Goal: Information Seeking & Learning: Learn about a topic

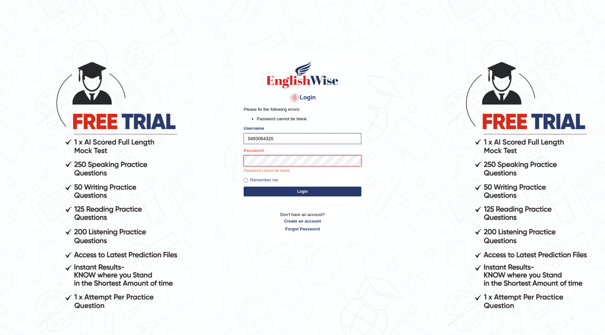
click at [244, 187] on button "Login" at bounding box center [303, 192] width 118 height 10
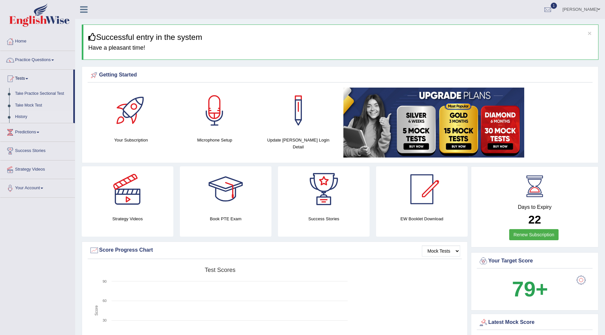
click at [24, 116] on link "History" at bounding box center [42, 117] width 61 height 12
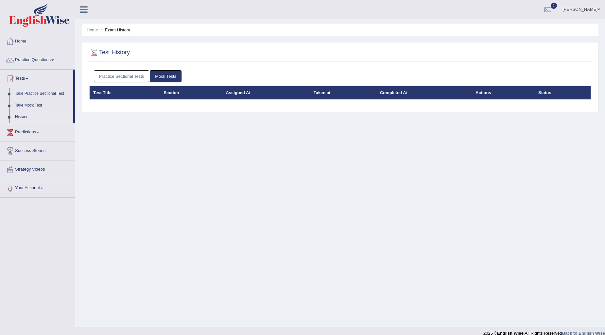
click at [174, 73] on link "Mock Tests" at bounding box center [166, 76] width 32 height 12
click at [35, 105] on link "Take Mock Test" at bounding box center [42, 106] width 61 height 12
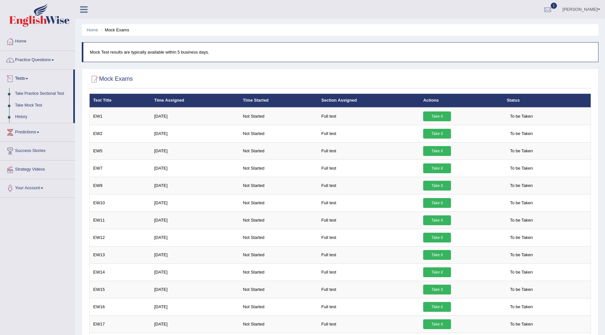
click at [21, 118] on link "History" at bounding box center [42, 117] width 61 height 12
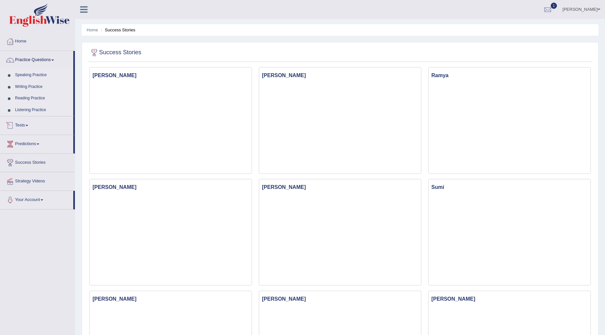
click at [29, 123] on link "Tests" at bounding box center [36, 124] width 73 height 16
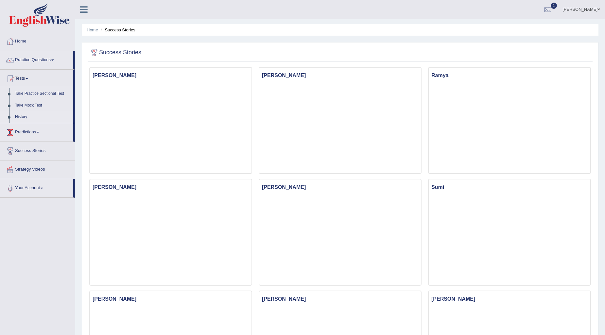
click at [24, 117] on link "History" at bounding box center [42, 117] width 61 height 12
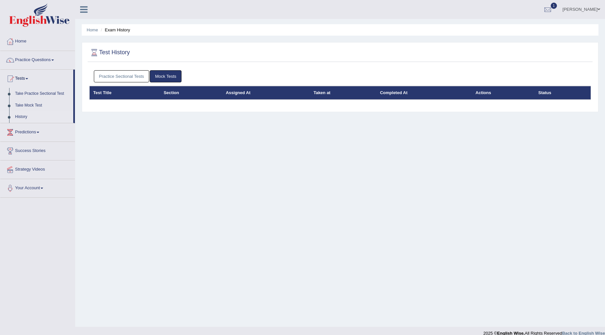
click at [173, 77] on link "Mock Tests" at bounding box center [166, 76] width 32 height 12
click at [144, 78] on link "Practice Sectional Tests" at bounding box center [122, 76] width 56 height 12
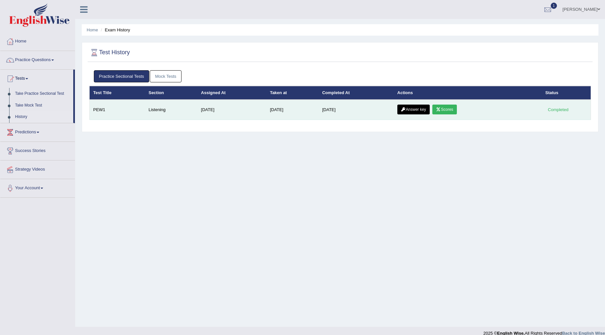
click at [443, 112] on link "Scores" at bounding box center [444, 110] width 24 height 10
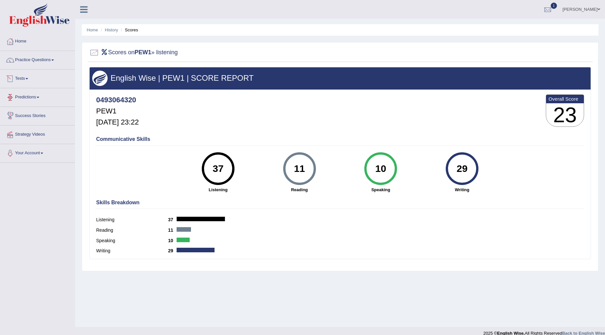
click at [125, 141] on h4 "Communicative Skills" at bounding box center [340, 139] width 488 height 6
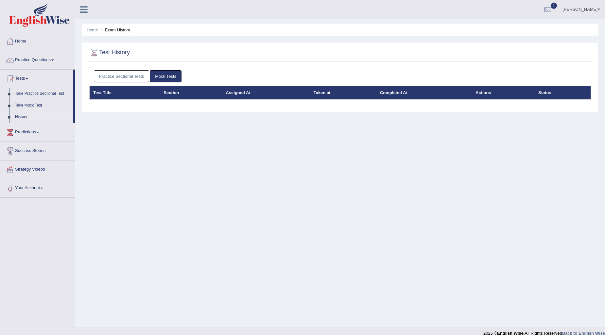
click at [178, 76] on link "Mock Tests" at bounding box center [166, 76] width 32 height 12
drag, startPoint x: 0, startPoint y: 0, endPoint x: 169, endPoint y: 75, distance: 184.5
click at [169, 75] on link "Mock Tests" at bounding box center [166, 76] width 32 height 12
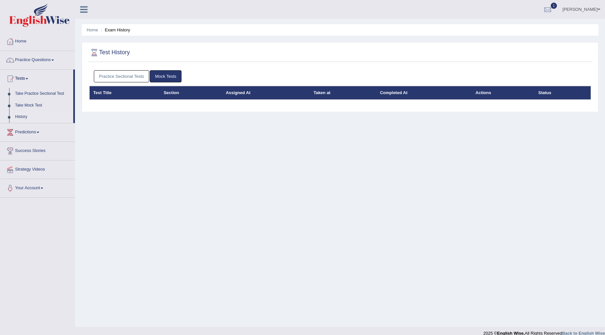
click at [169, 75] on link "Mock Tests" at bounding box center [166, 76] width 32 height 12
click at [19, 118] on link "History" at bounding box center [42, 117] width 61 height 12
click at [156, 75] on link "Mock Tests" at bounding box center [166, 76] width 32 height 12
click at [116, 75] on link "Practice Sectional Tests" at bounding box center [122, 76] width 56 height 12
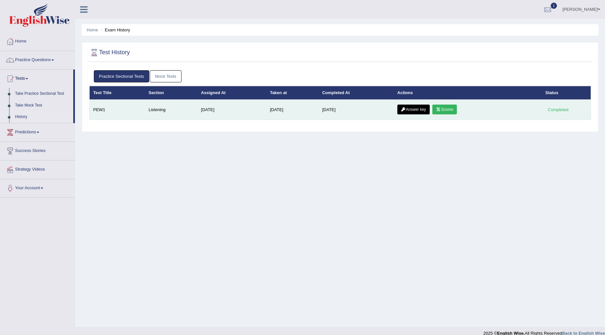
click at [420, 110] on link "Answer key" at bounding box center [413, 110] width 32 height 10
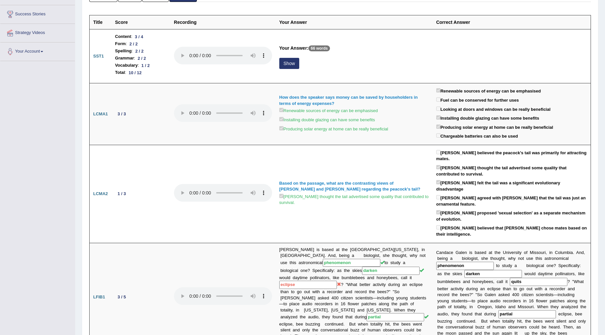
scroll to position [65, 0]
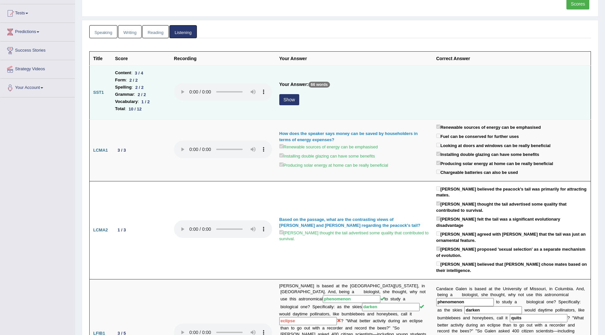
click at [293, 100] on button "Show" at bounding box center [289, 99] width 20 height 11
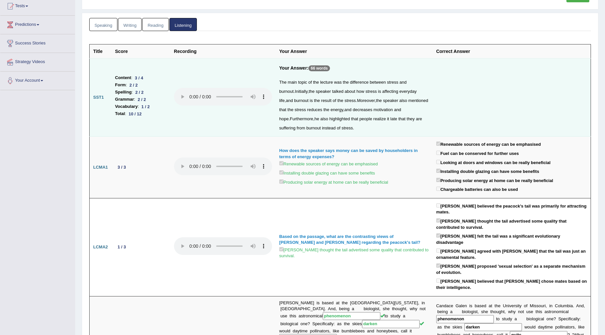
scroll to position [0, 0]
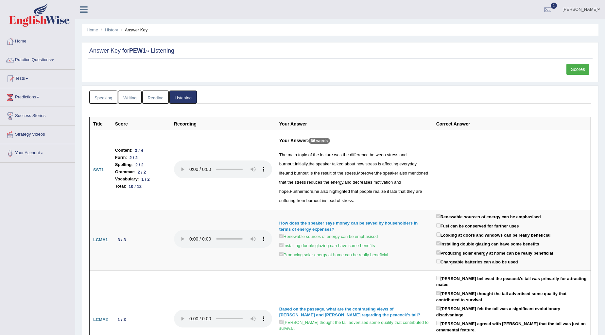
click at [574, 65] on link "Scores" at bounding box center [577, 69] width 23 height 11
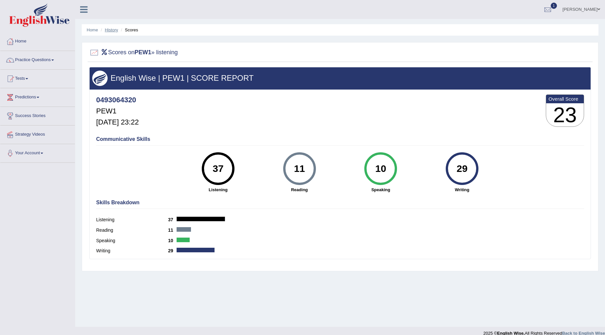
click at [112, 30] on link "History" at bounding box center [111, 29] width 13 height 5
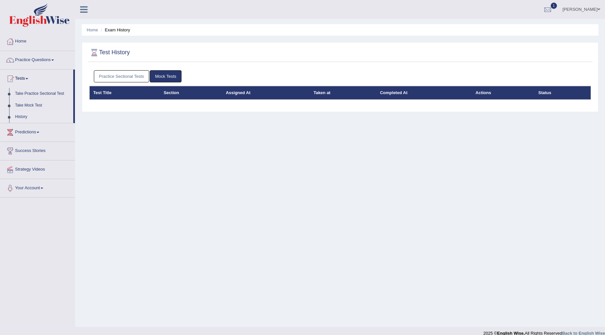
click at [174, 73] on link "Mock Tests" at bounding box center [166, 76] width 32 height 12
click at [145, 72] on link "Practice Sectional Tests" at bounding box center [122, 76] width 56 height 12
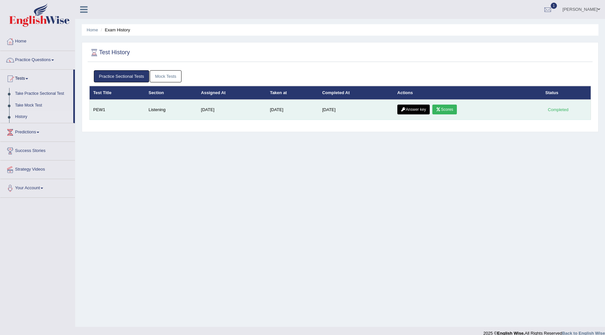
click at [415, 107] on link "Answer key" at bounding box center [413, 110] width 32 height 10
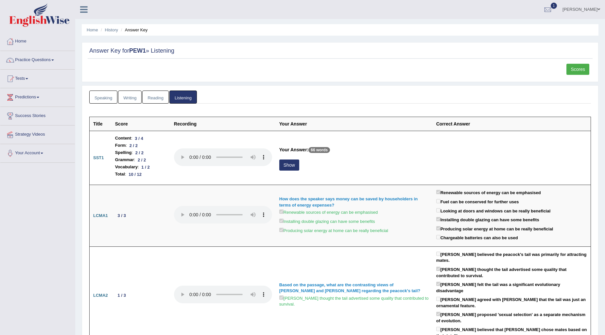
click at [585, 69] on link "Scores" at bounding box center [577, 69] width 23 height 11
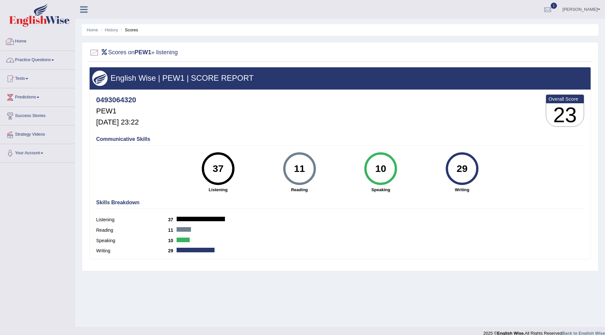
click at [44, 60] on link "Practice Questions" at bounding box center [37, 59] width 75 height 16
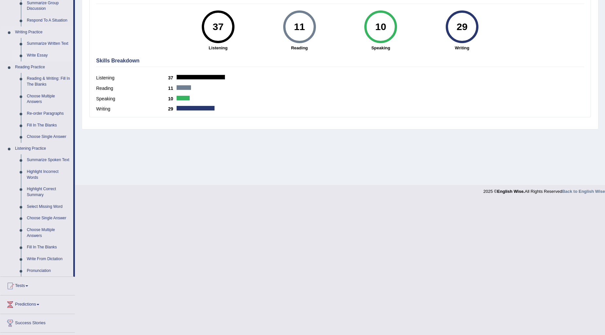
scroll to position [145, 0]
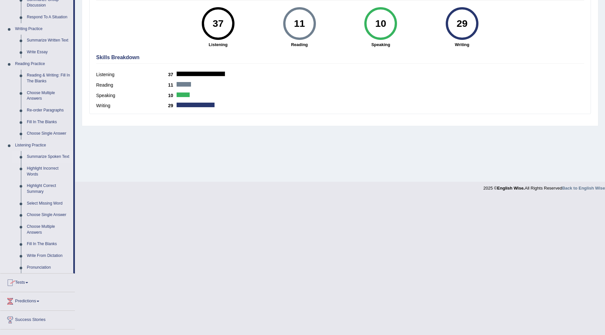
click at [61, 155] on link "Summarize Spoken Text" at bounding box center [48, 157] width 49 height 12
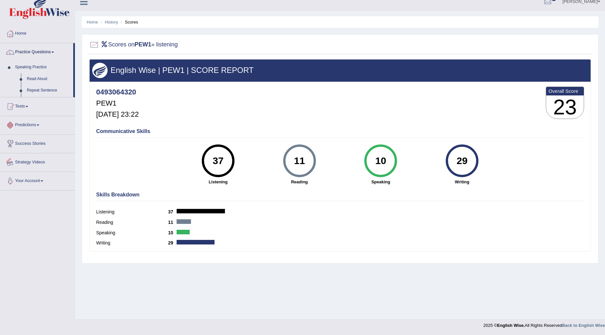
scroll to position [13, 0]
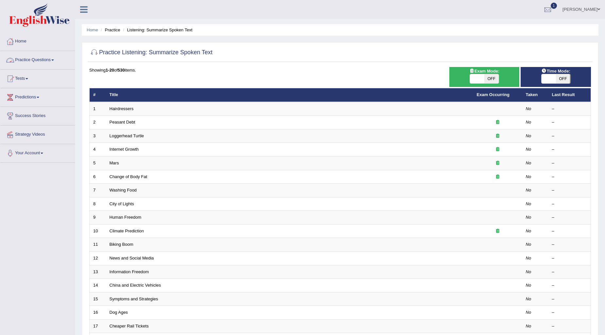
click at [45, 60] on link "Practice Questions" at bounding box center [37, 59] width 75 height 16
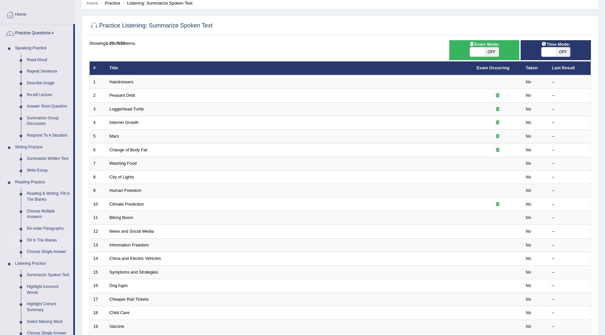
scroll to position [109, 0]
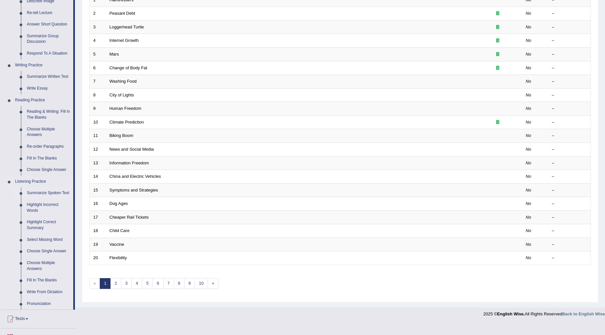
click at [48, 191] on link "Summarize Spoken Text" at bounding box center [48, 193] width 49 height 12
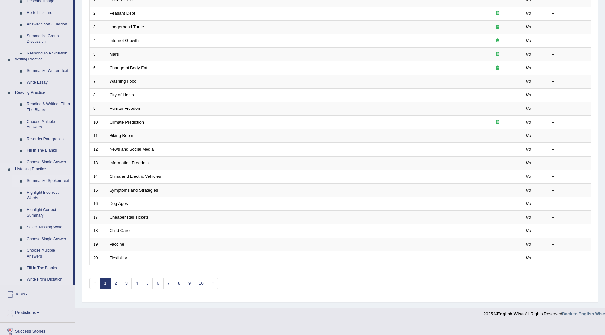
scroll to position [97, 0]
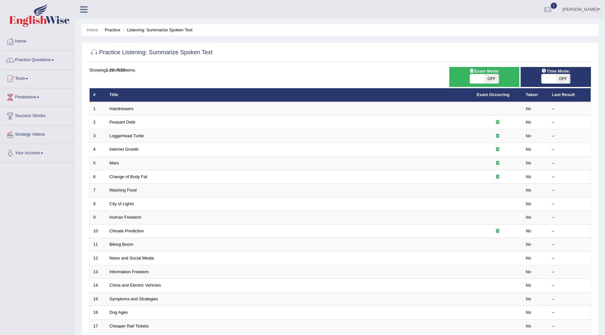
click at [485, 79] on span "OFF" at bounding box center [491, 78] width 14 height 9
checkbox input "true"
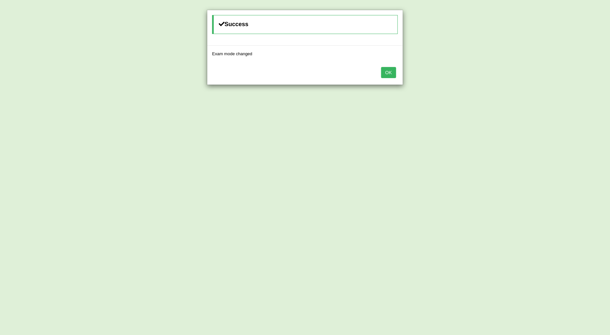
click at [554, 80] on div "Success Exam mode changed OK" at bounding box center [305, 167] width 610 height 335
click at [385, 73] on button "OK" at bounding box center [388, 72] width 15 height 11
click at [396, 75] on button "OK" at bounding box center [388, 72] width 15 height 11
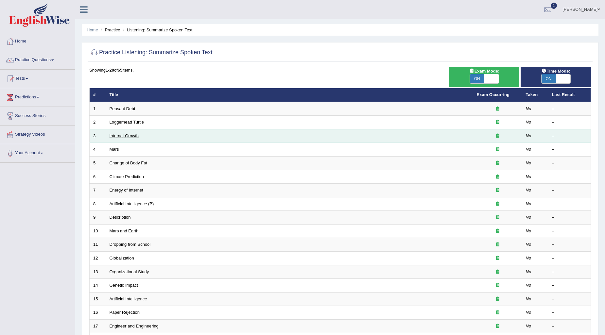
click at [119, 135] on link "Internet Growth" at bounding box center [124, 135] width 29 height 5
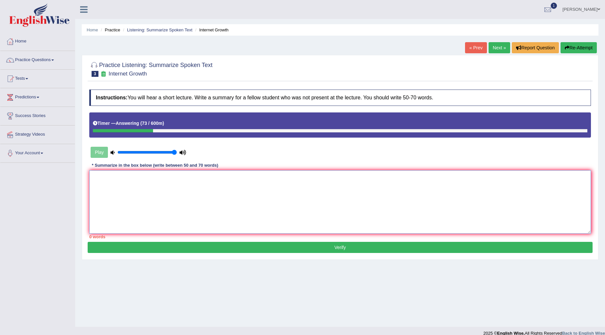
click at [302, 198] on textarea at bounding box center [340, 201] width 502 height 63
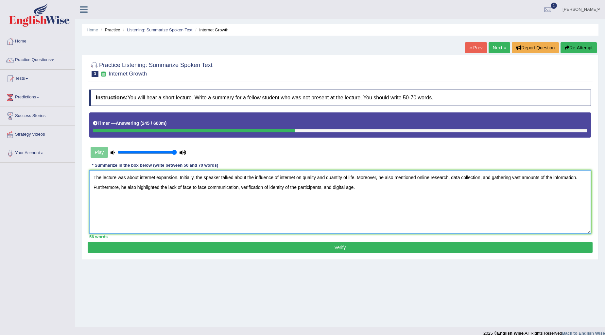
click at [354, 175] on textarea "The lecture was about internet expansion. Initially, the speaker talked about t…" at bounding box center [340, 201] width 502 height 63
type textarea "The lecture was about internet expansion. Initially, the speaker talked about t…"
click at [430, 248] on button "Verify" at bounding box center [340, 247] width 505 height 11
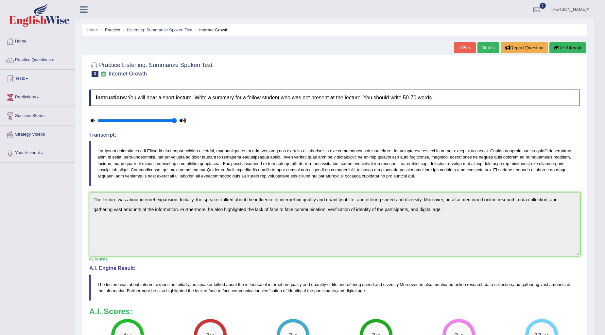
click at [489, 47] on link "Next »" at bounding box center [488, 47] width 22 height 11
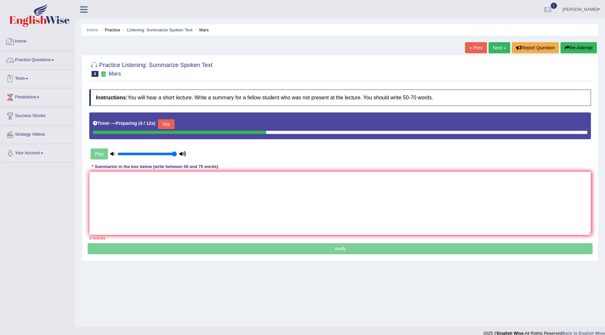
click at [20, 45] on link "Home" at bounding box center [37, 40] width 75 height 16
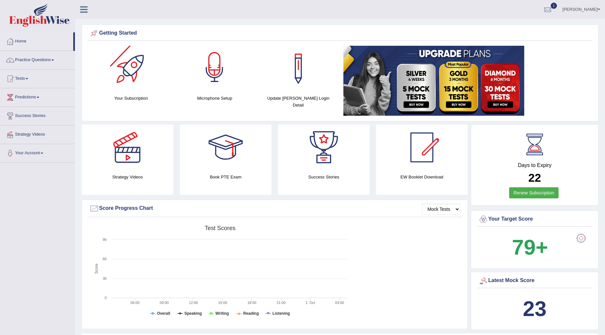
click at [44, 61] on link "Practice Questions" at bounding box center [37, 59] width 75 height 16
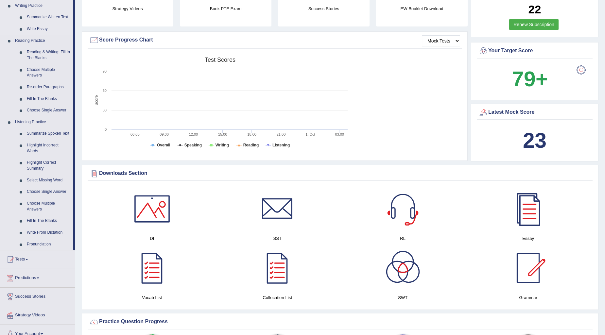
scroll to position [182, 0]
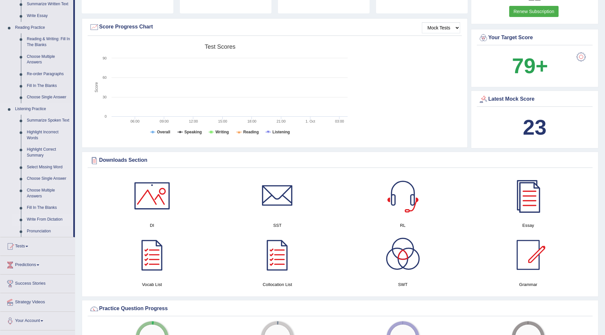
click at [43, 220] on link "Write From Dictation" at bounding box center [48, 220] width 49 height 12
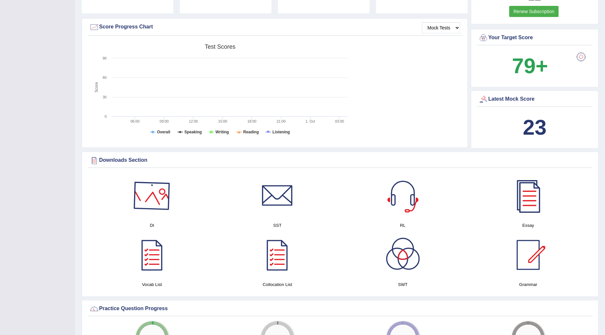
scroll to position [75, 0]
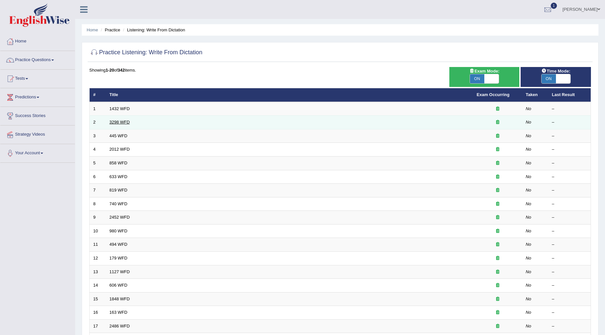
click at [126, 121] on link "3298 WFD" at bounding box center [120, 122] width 20 height 5
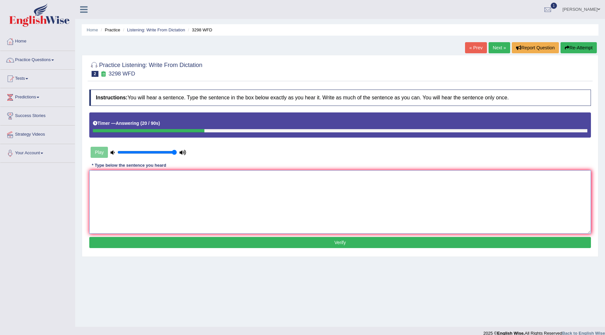
click at [165, 173] on textarea at bounding box center [340, 201] width 502 height 63
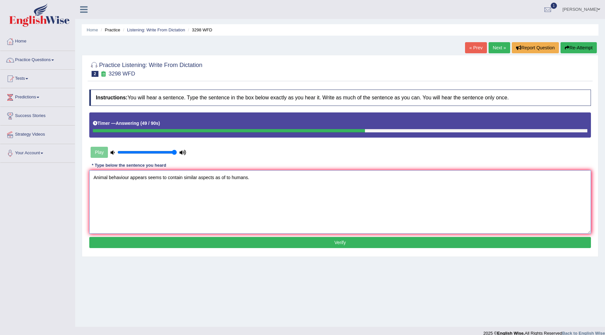
type textarea "Animal behaviour appears seems to contain similar aspects as of to humans."
click at [228, 245] on button "Verify" at bounding box center [340, 242] width 502 height 11
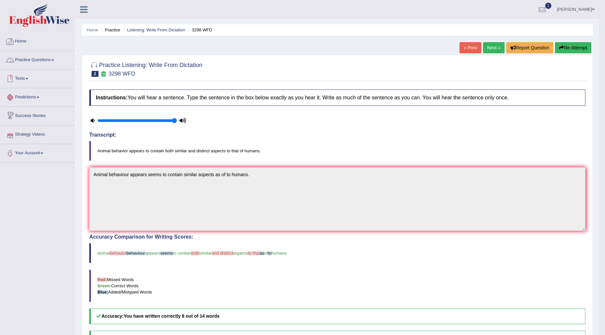
click at [33, 61] on link "Practice Questions" at bounding box center [37, 59] width 75 height 16
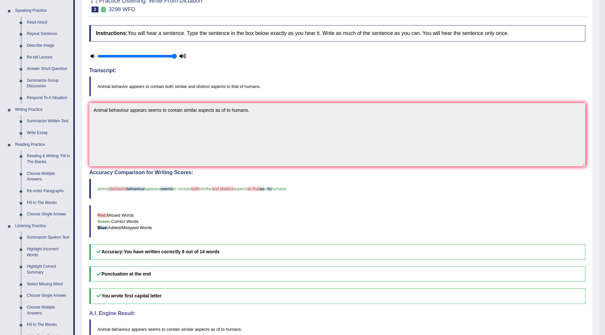
scroll to position [73, 0]
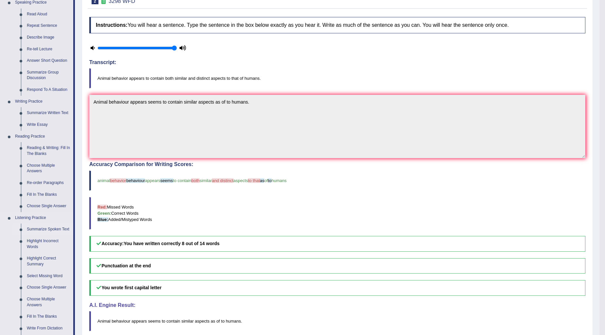
click at [38, 230] on link "Summarize Spoken Text" at bounding box center [48, 230] width 49 height 12
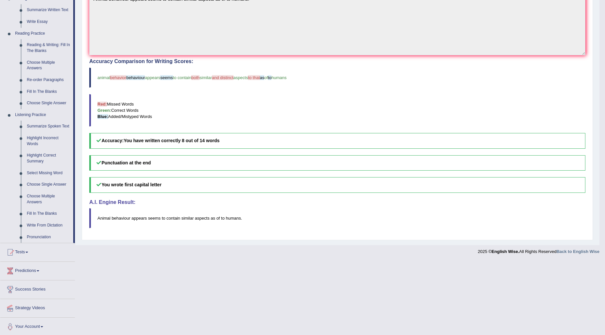
scroll to position [177, 0]
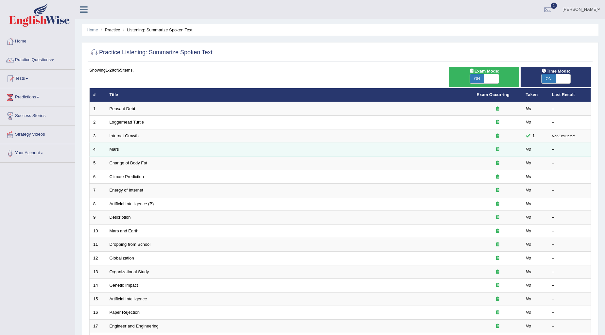
click at [108, 147] on td "Mars" at bounding box center [289, 150] width 367 height 14
click at [112, 149] on link "Mars" at bounding box center [114, 149] width 9 height 5
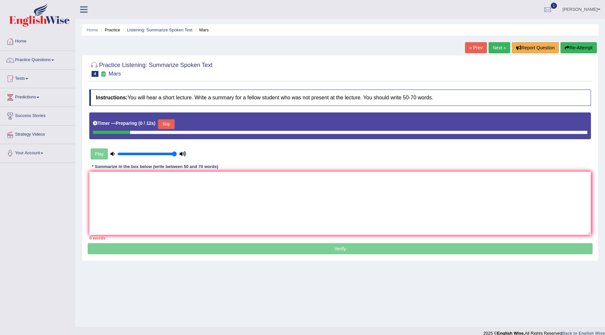
click at [173, 122] on button "Skip" at bounding box center [166, 124] width 16 height 10
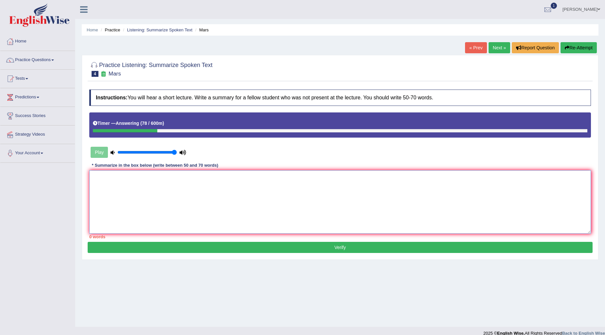
click at [167, 180] on textarea at bounding box center [340, 201] width 502 height 63
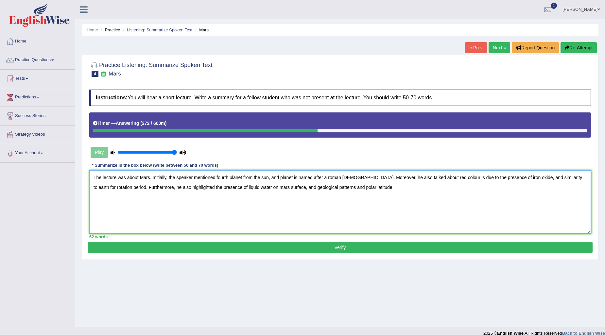
type textarea "The lecture was about Mars. Initially, the speaker mentioned fourth planet from…"
click at [335, 246] on button "Verify" at bounding box center [340, 247] width 505 height 11
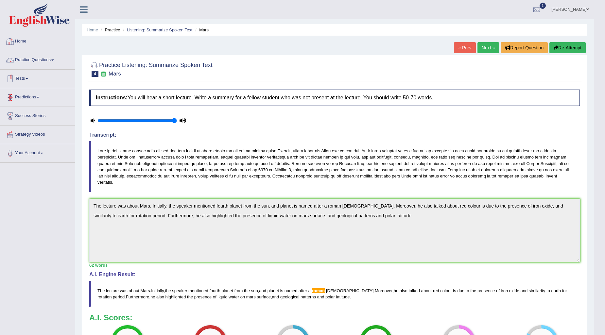
click at [54, 62] on link "Practice Questions" at bounding box center [37, 59] width 75 height 16
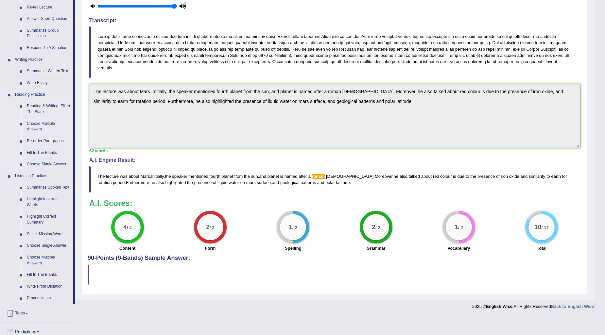
scroll to position [145, 0]
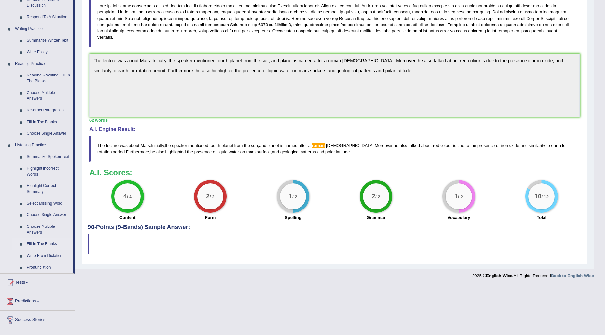
click at [42, 243] on link "Fill In The Blanks" at bounding box center [48, 244] width 49 height 12
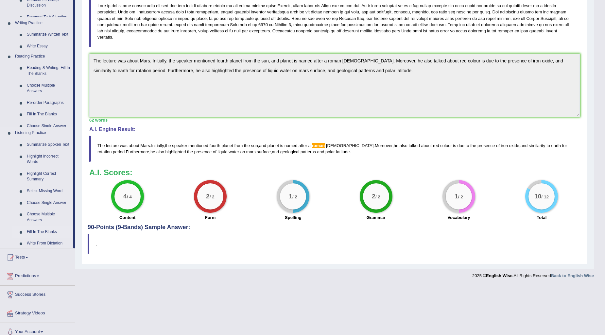
scroll to position [89, 0]
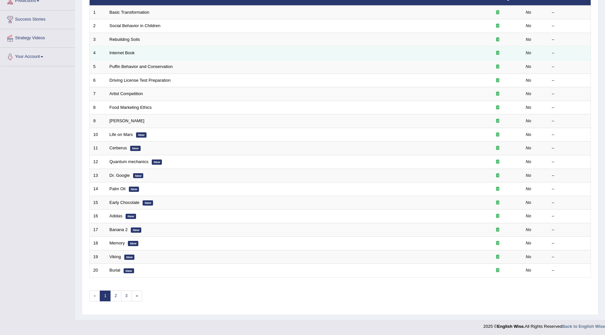
scroll to position [97, 0]
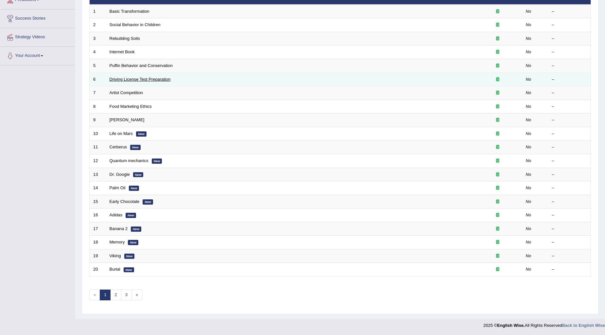
click at [146, 79] on link "Driving License Test Preparation" at bounding box center [140, 79] width 61 height 5
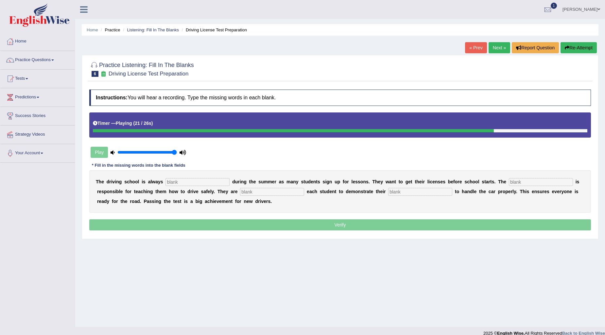
click at [181, 182] on input "text" at bounding box center [197, 182] width 64 height 8
type input "busy"
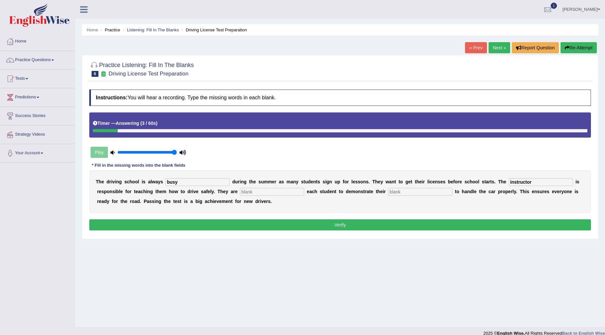
type input "instructor"
type input "requiring"
type input "ability"
click at [348, 221] on button "Verify" at bounding box center [340, 224] width 502 height 11
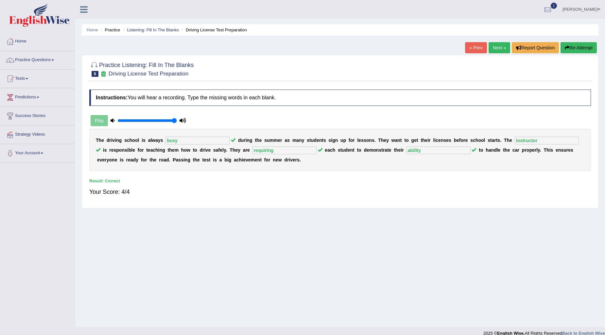
click at [489, 50] on link "Next »" at bounding box center [500, 47] width 22 height 11
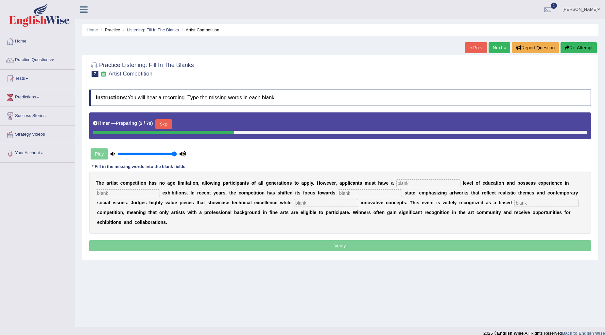
click at [170, 121] on button "Skip" at bounding box center [163, 124] width 16 height 10
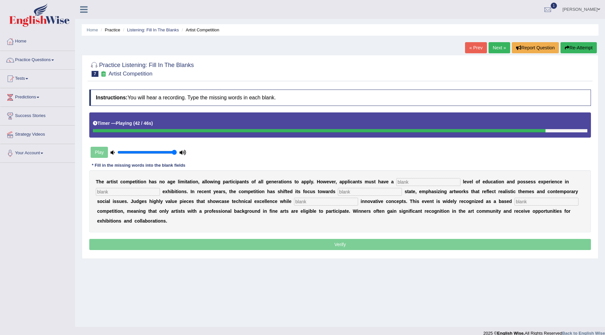
click at [450, 178] on input "text" at bounding box center [428, 182] width 64 height 8
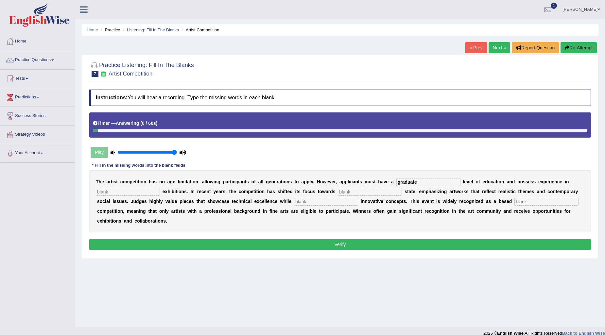
type input "graduate"
type input "sculpture"
click at [339, 191] on input "eal" at bounding box center [370, 192] width 64 height 8
type input "real"
click at [329, 199] on input "text" at bounding box center [326, 202] width 64 height 8
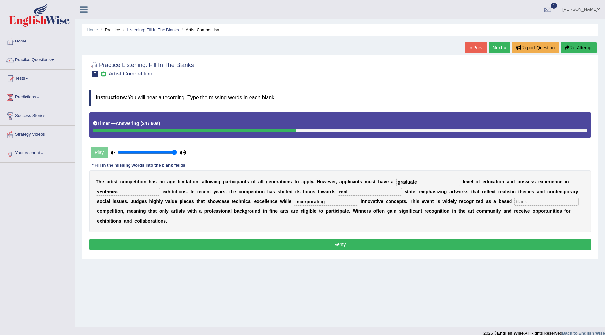
type input "incorporating"
type input "profession"
click at [332, 247] on button "Verify" at bounding box center [340, 244] width 502 height 11
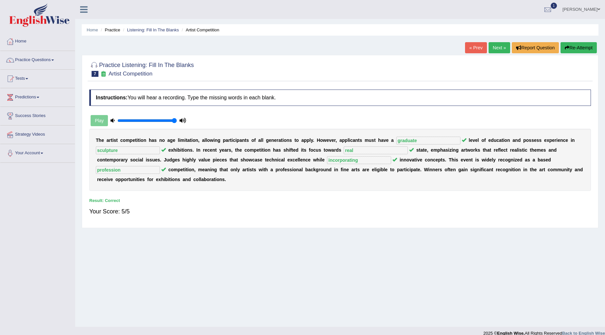
click at [492, 46] on link "Next »" at bounding box center [500, 47] width 22 height 11
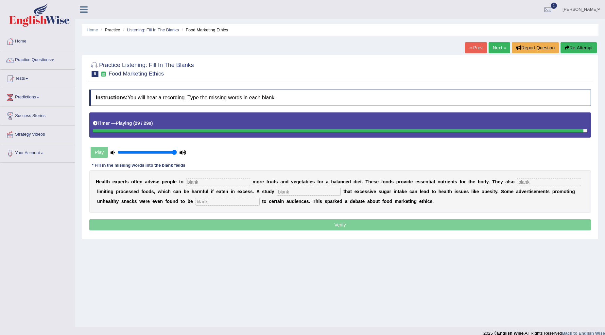
click at [235, 177] on div "H e a l t h e x p e r t s o f t e n a d v i s e p e o p l e t o m o r e f r u i…" at bounding box center [340, 191] width 502 height 43
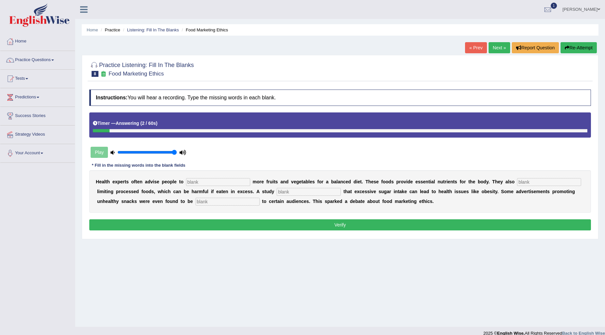
click at [234, 182] on input "text" at bounding box center [218, 182] width 64 height 8
type input "consume"
type input "recomended"
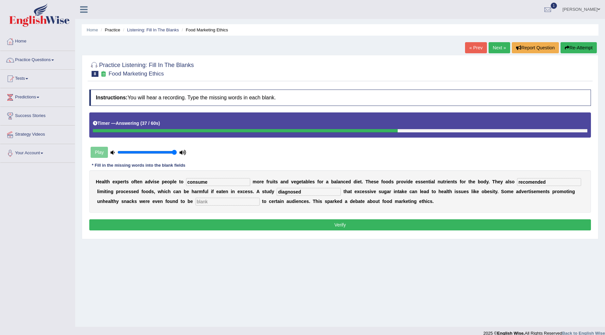
type input "diagnosed"
type input "offensive"
click at [287, 193] on input "diagnosed" at bounding box center [309, 192] width 64 height 8
click at [305, 192] on input "diagnosed" at bounding box center [309, 192] width 64 height 8
type input "diago"
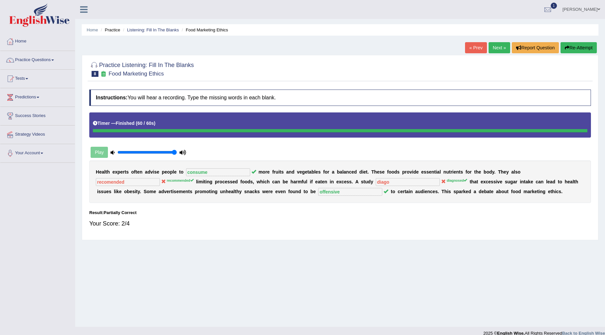
click at [495, 48] on link "Next »" at bounding box center [500, 47] width 22 height 11
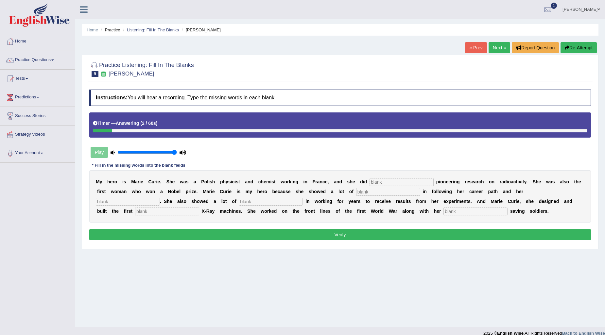
drag, startPoint x: 491, startPoint y: 128, endPoint x: 475, endPoint y: 140, distance: 20.3
click at [483, 137] on div "Instructions: You will hear a recording. Type the missing words in each blank. …" at bounding box center [340, 165] width 505 height 159
click at [413, 181] on input "text" at bounding box center [402, 182] width 64 height 8
type input "conducted"
type input "p"
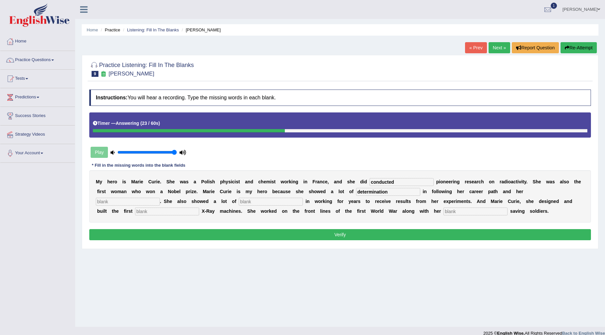
type input "determination"
type input "passions"
type input "patience"
type input "mobile"
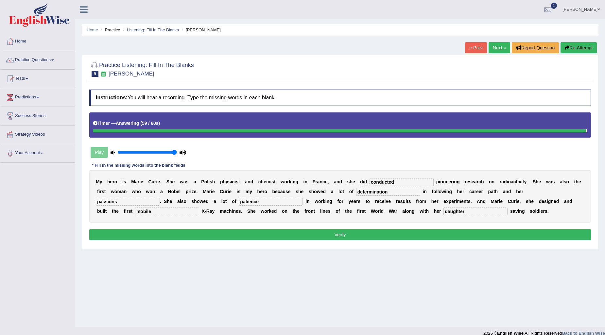
type input "daughter"
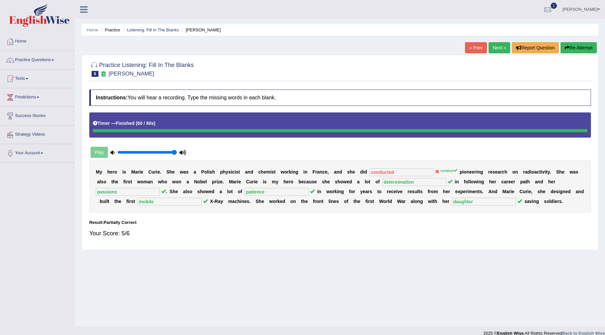
click at [501, 53] on link "Next »" at bounding box center [500, 47] width 22 height 11
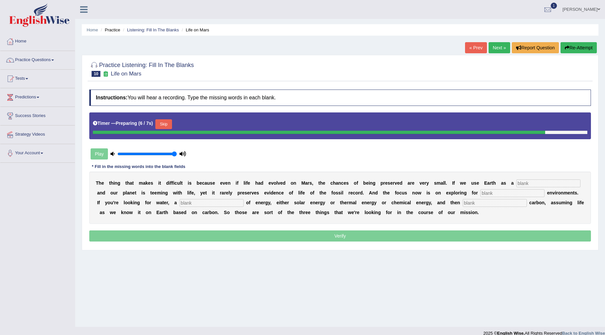
click at [172, 123] on button "Skip" at bounding box center [163, 124] width 16 height 10
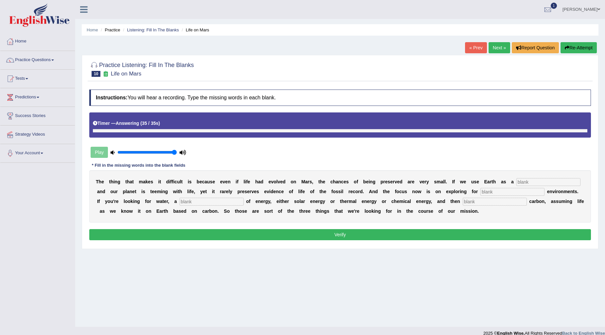
click at [532, 182] on input "text" at bounding box center [548, 182] width 64 height 8
type input "reference"
type input "habitable"
type input "source"
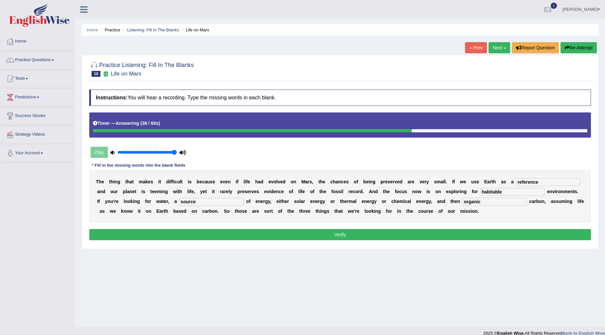
type input "organic"
click at [521, 233] on button "Verify" at bounding box center [340, 234] width 502 height 11
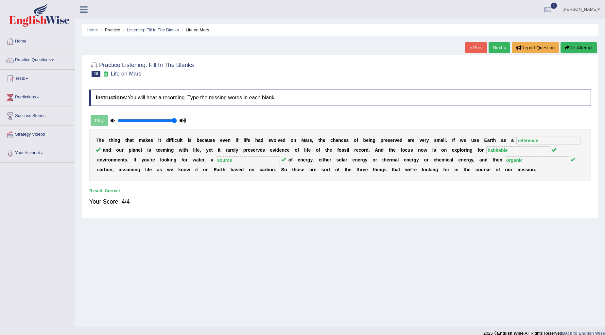
click at [501, 43] on link "Next »" at bounding box center [500, 47] width 22 height 11
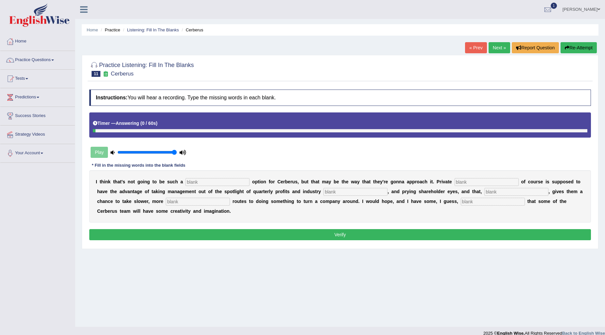
click at [212, 180] on input "text" at bounding box center [217, 182] width 64 height 8
type input "viable"
type input "equity"
type input "analyst"
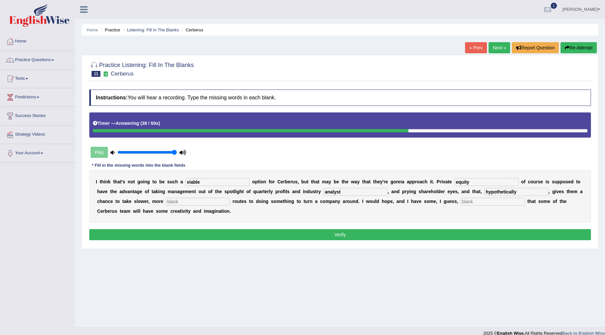
type input "hypothetically"
type input "slower"
type input "optimism"
click at [454, 229] on button "Verify" at bounding box center [340, 234] width 502 height 11
